Goal: Information Seeking & Learning: Learn about a topic

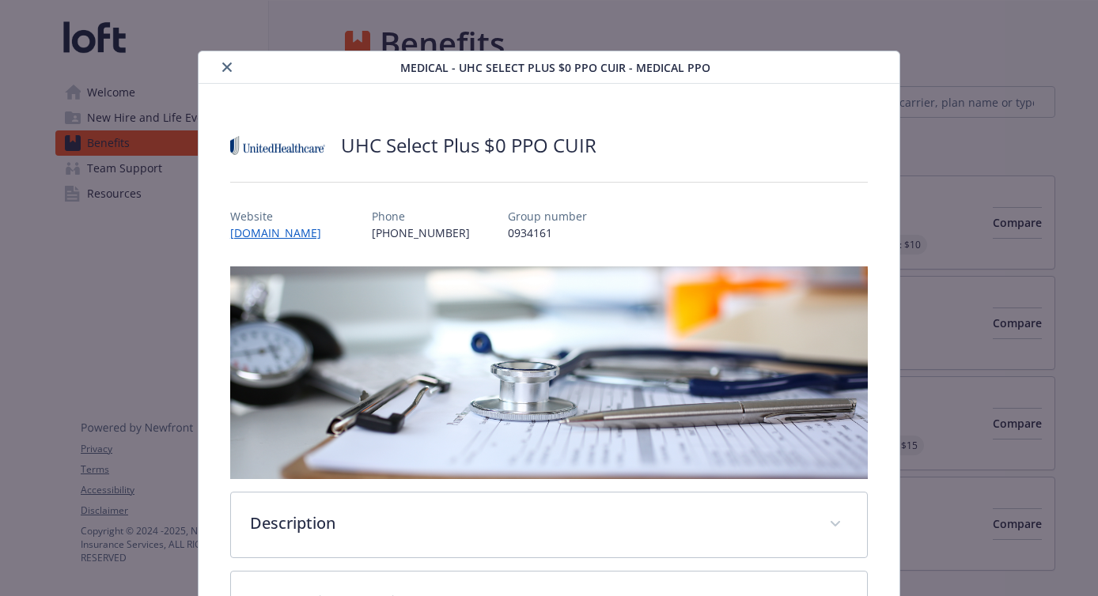
scroll to position [47, 0]
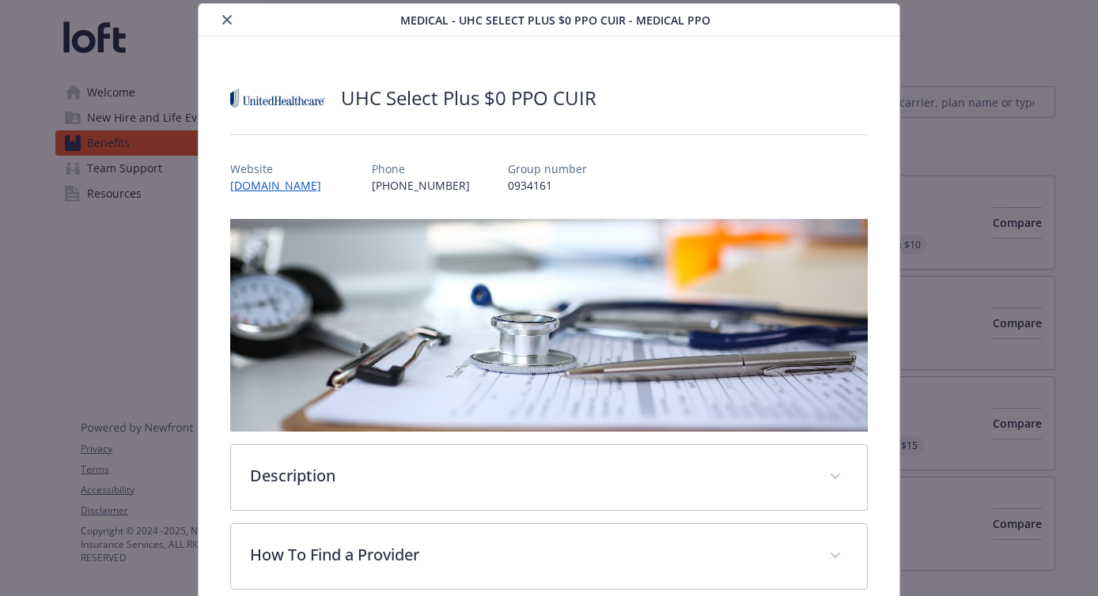
click at [224, 20] on icon "close" at bounding box center [226, 19] width 9 height 9
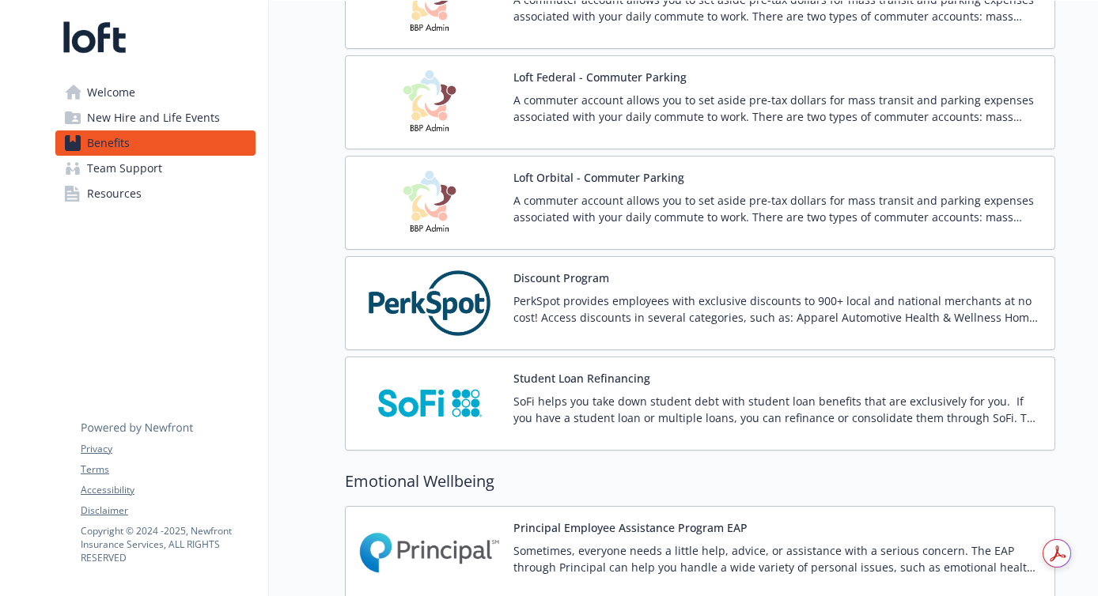
scroll to position [3392, 0]
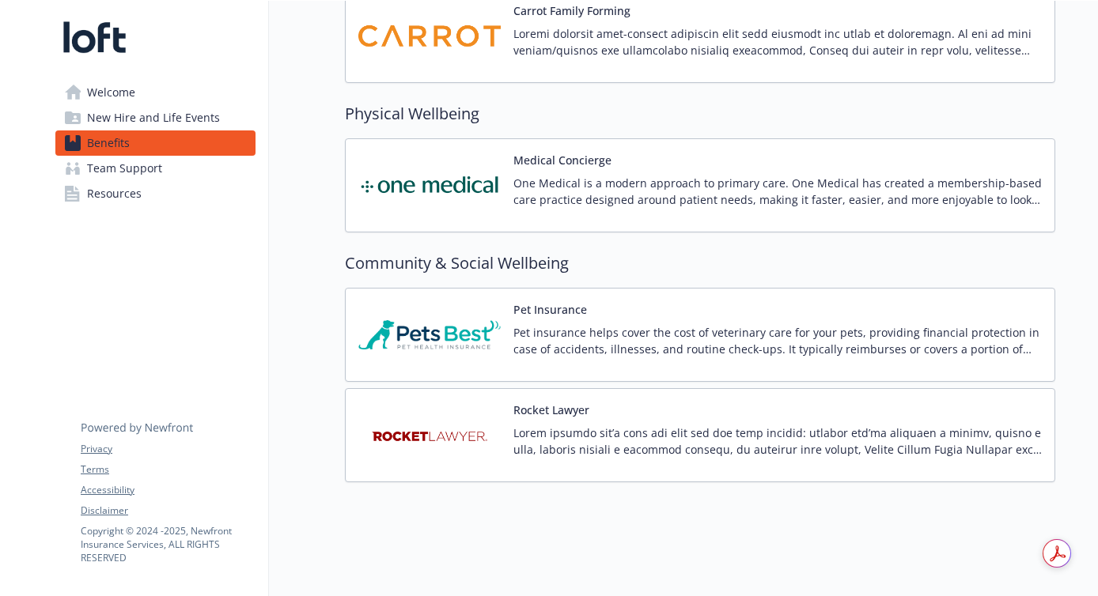
click at [421, 421] on img at bounding box center [429, 435] width 142 height 67
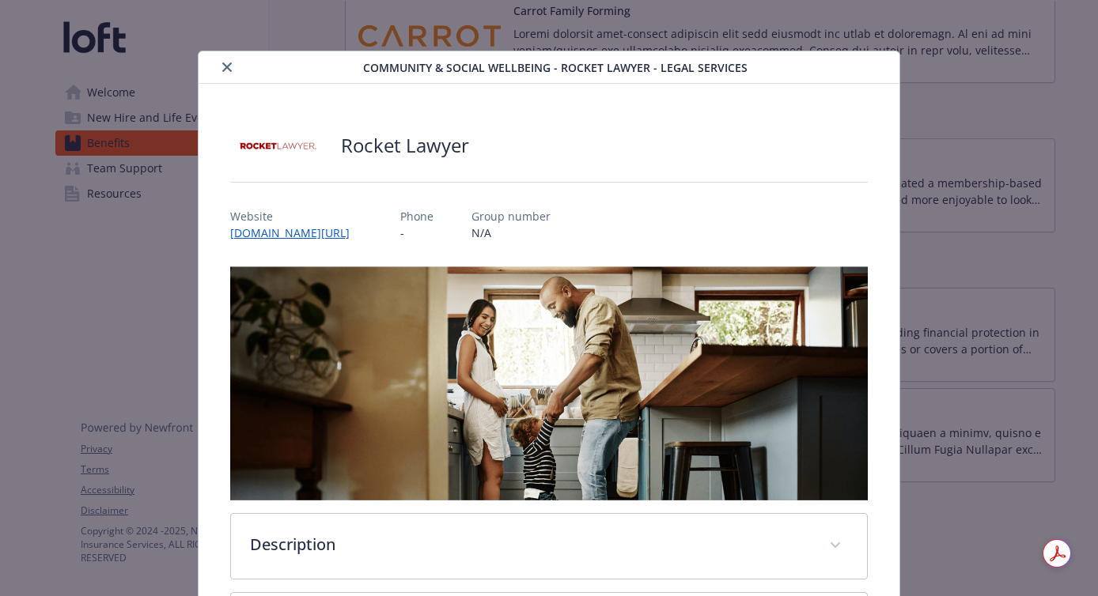
scroll to position [21, 0]
